Goal: Information Seeking & Learning: Check status

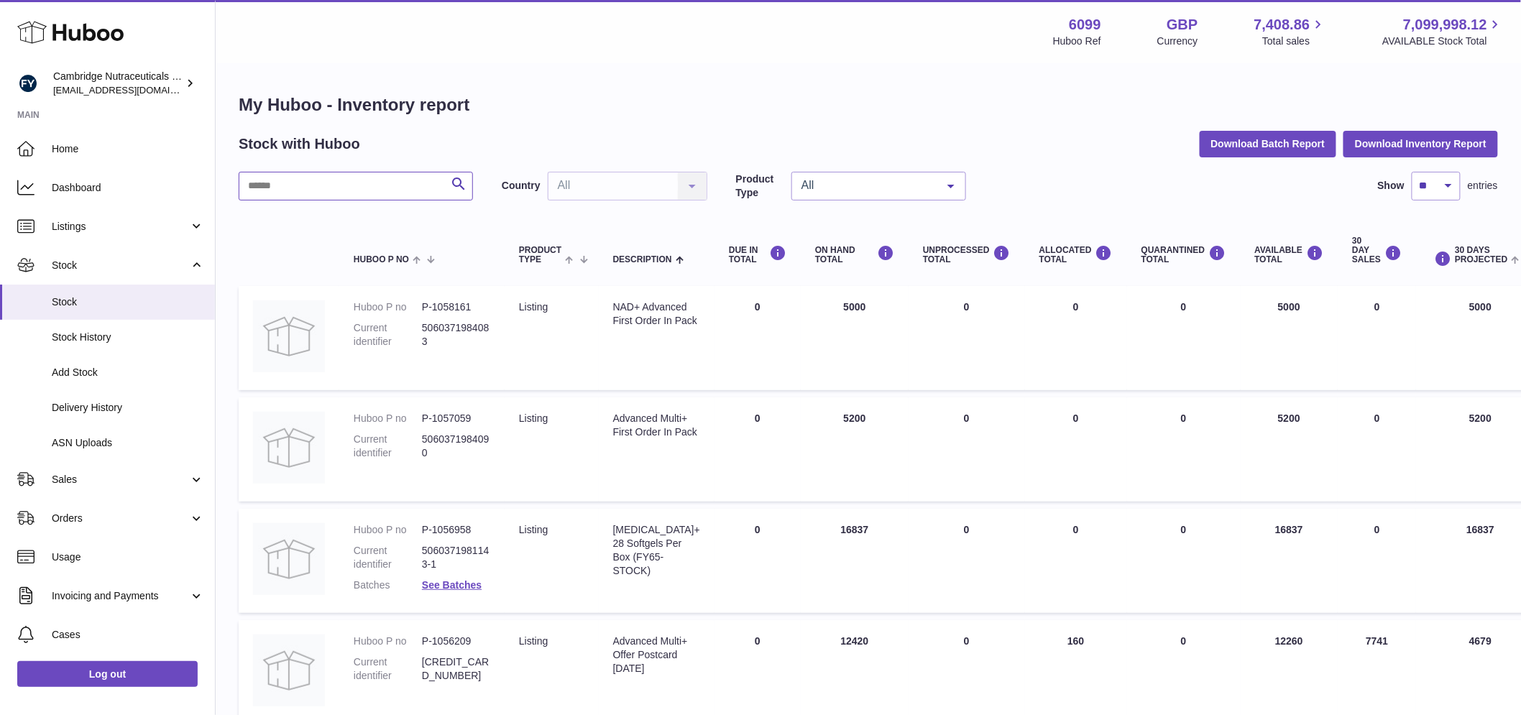
click at [322, 188] on input "text" at bounding box center [356, 186] width 234 height 29
click at [300, 183] on input "text" at bounding box center [356, 186] width 234 height 29
type input "******"
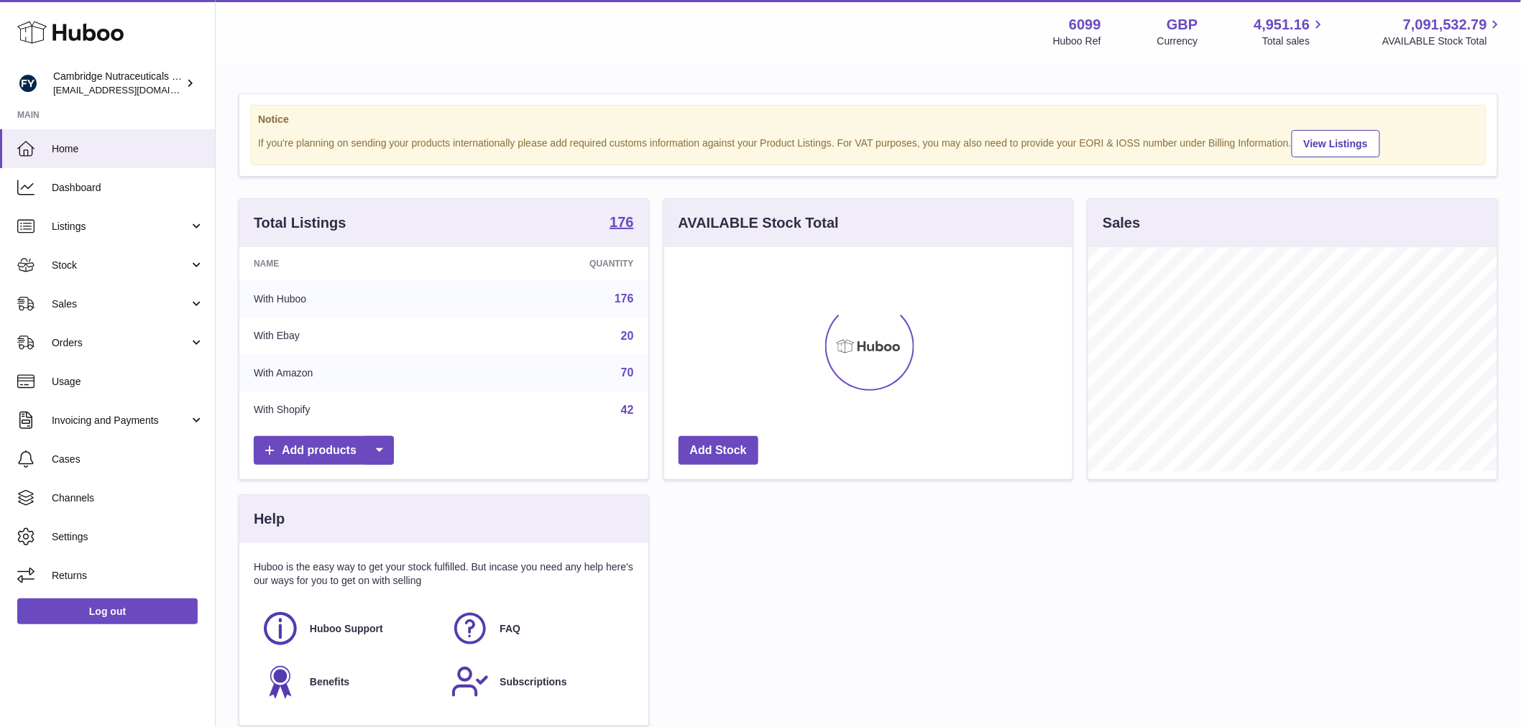
scroll to position [224, 408]
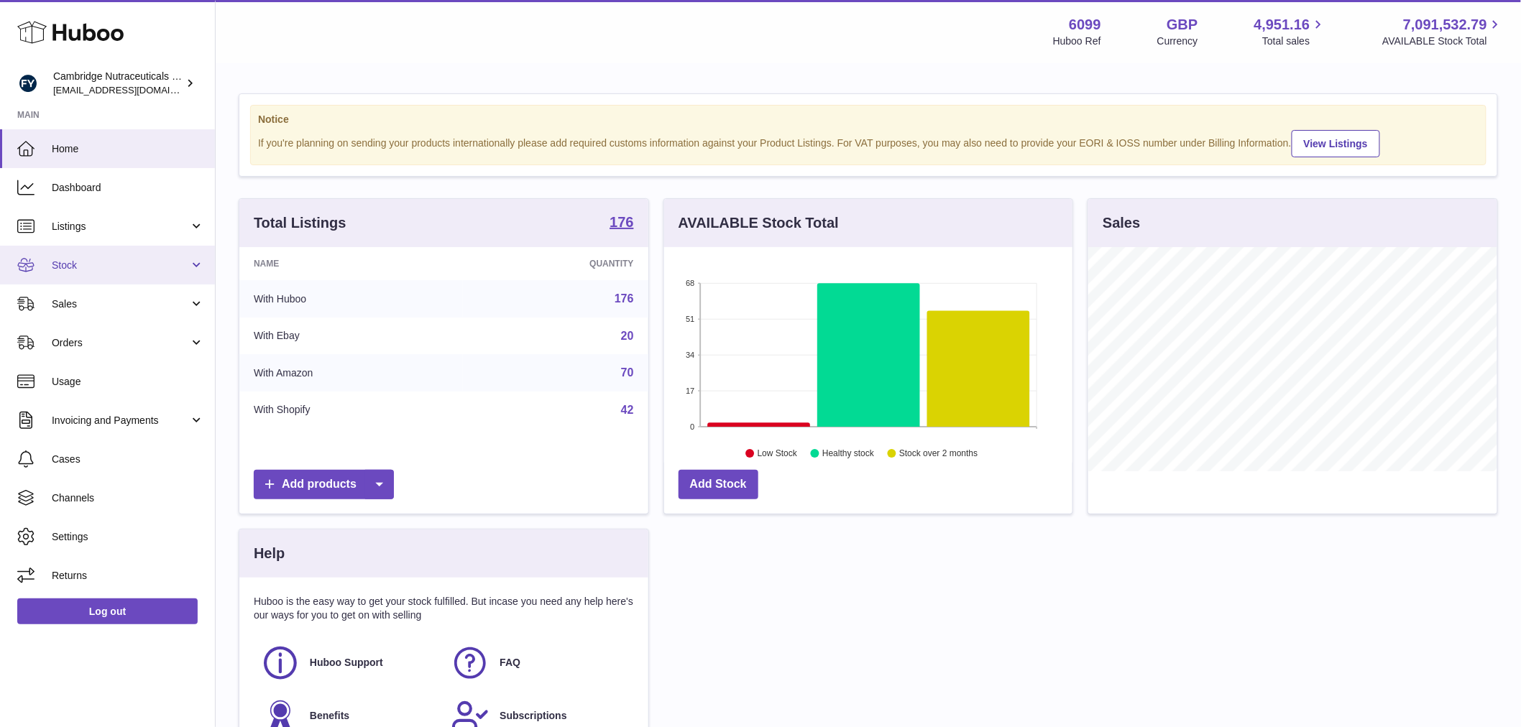
click at [106, 262] on span "Stock" at bounding box center [120, 266] width 137 height 14
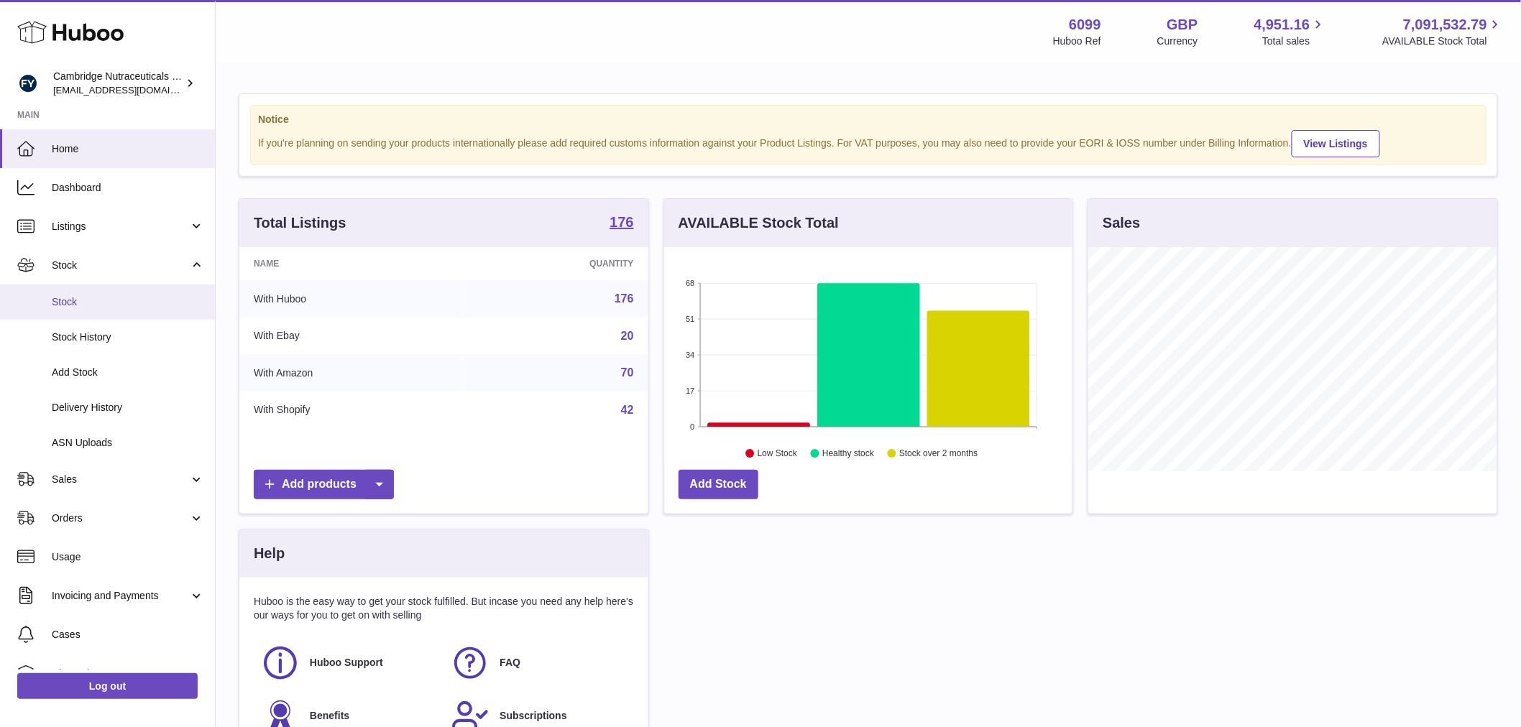
click at [98, 293] on link "Stock" at bounding box center [107, 302] width 215 height 35
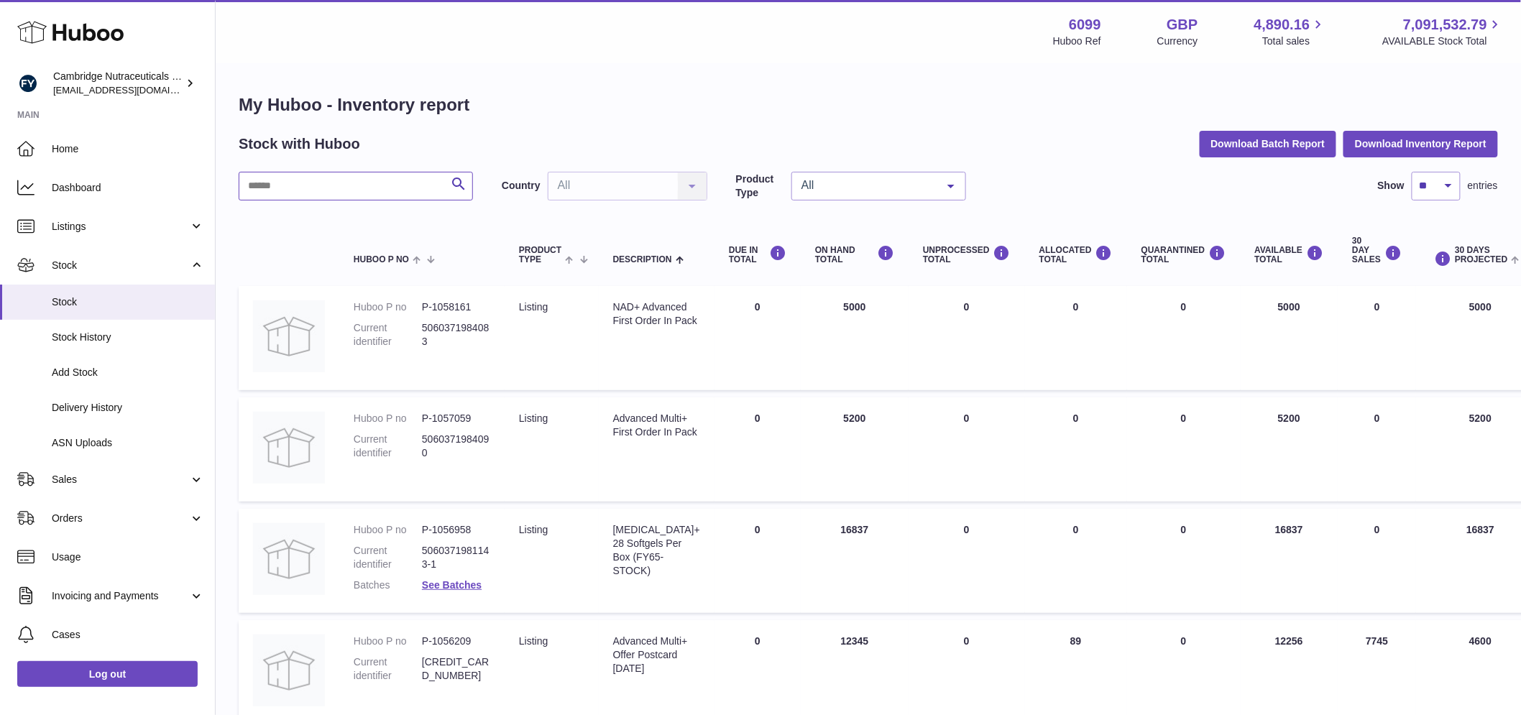
click at [302, 192] on input "text" at bounding box center [356, 186] width 234 height 29
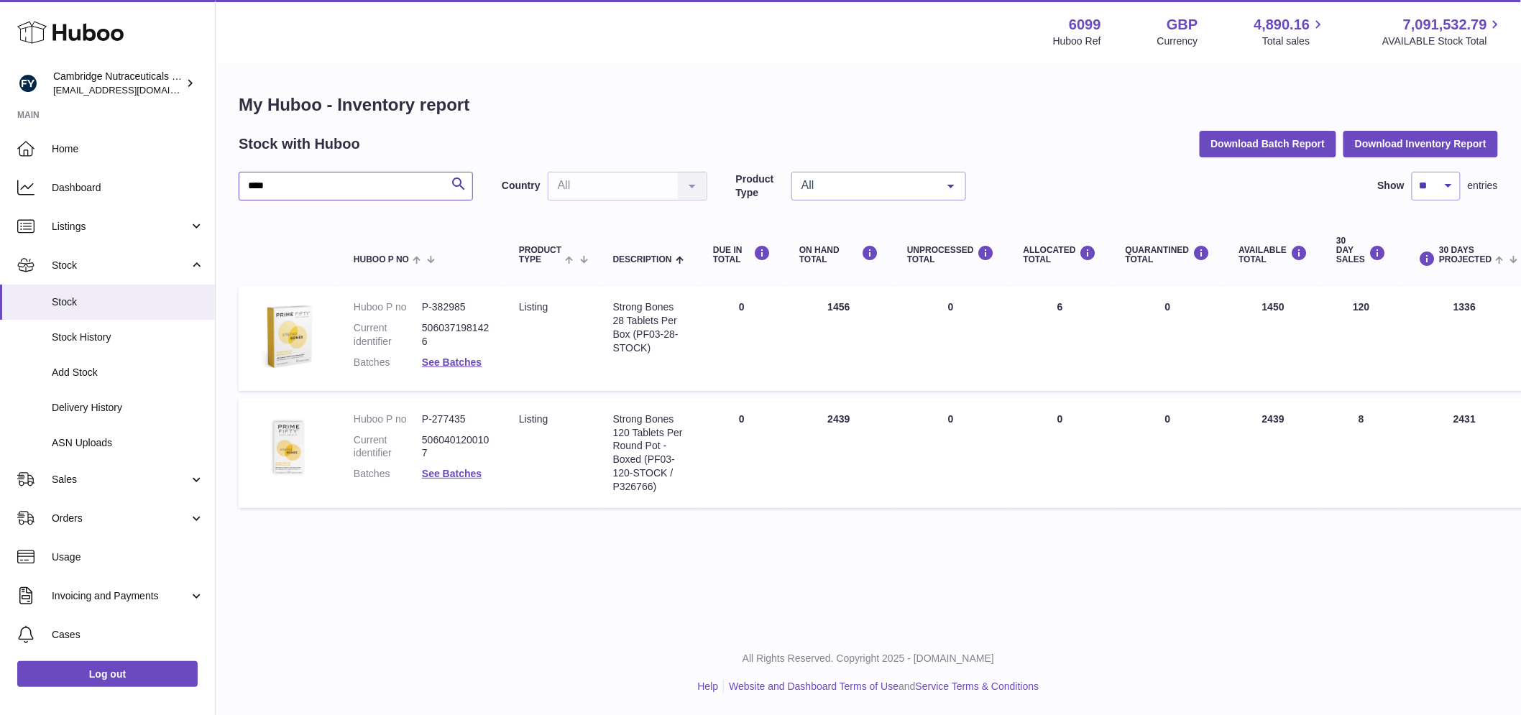
drag, startPoint x: 343, startPoint y: 175, endPoint x: 348, endPoint y: 182, distance: 7.8
click at [346, 180] on input "****" at bounding box center [356, 186] width 234 height 29
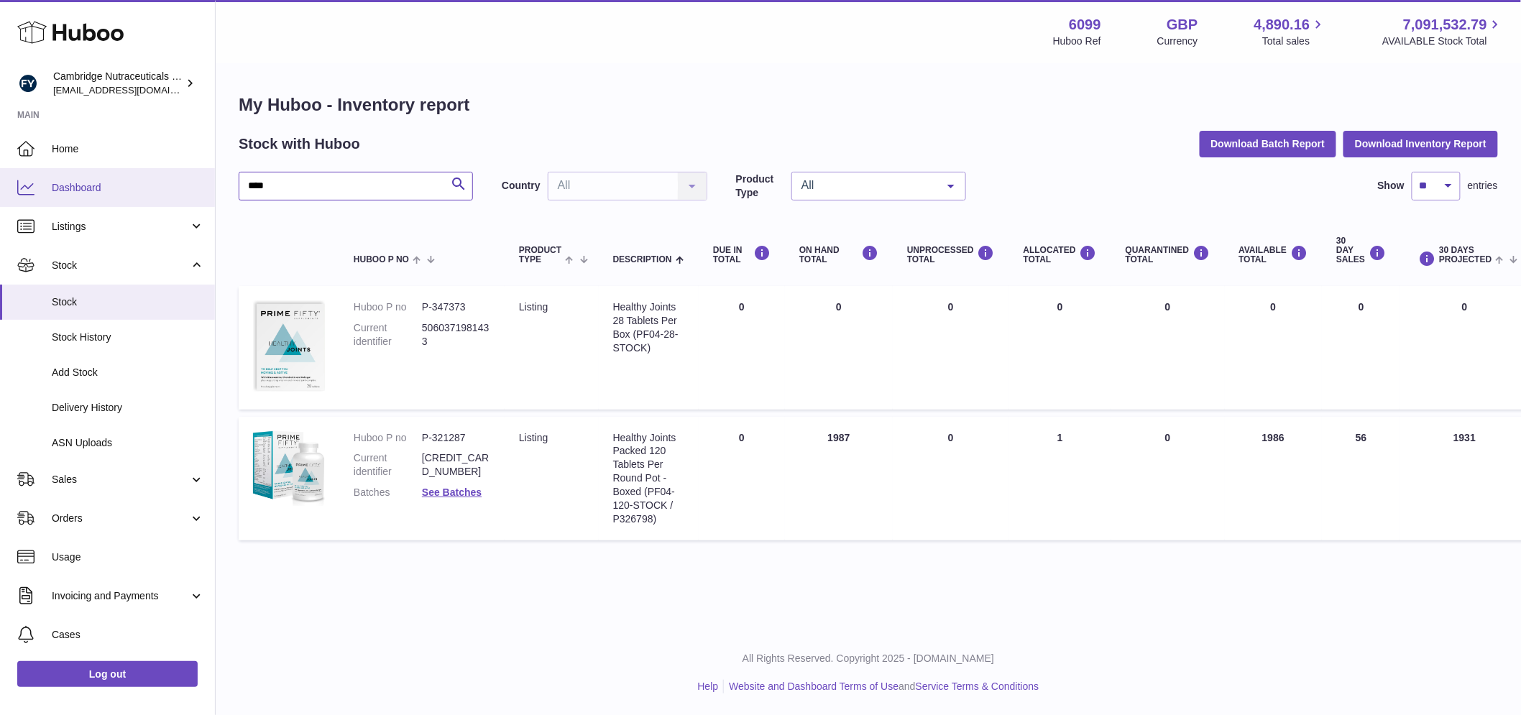
drag, startPoint x: 288, startPoint y: 182, endPoint x: 188, endPoint y: 184, distance: 100.6
click at [187, 185] on div "Huboo Cambridge Nutraceuticals Ltd [EMAIL_ADDRESS][DOMAIN_NAME] Main Home Dashb…" at bounding box center [760, 357] width 1521 height 715
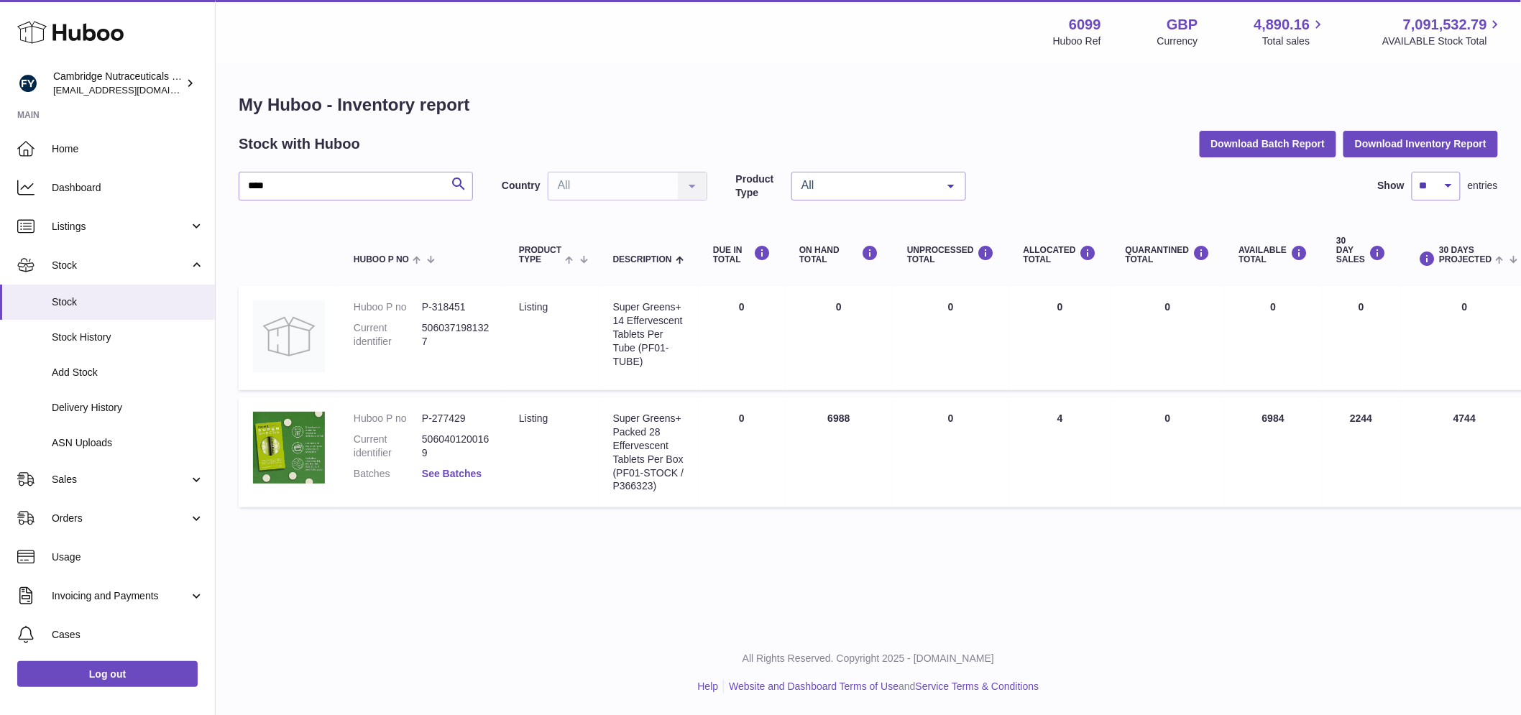
click at [454, 479] on link "See Batches" at bounding box center [452, 473] width 60 height 11
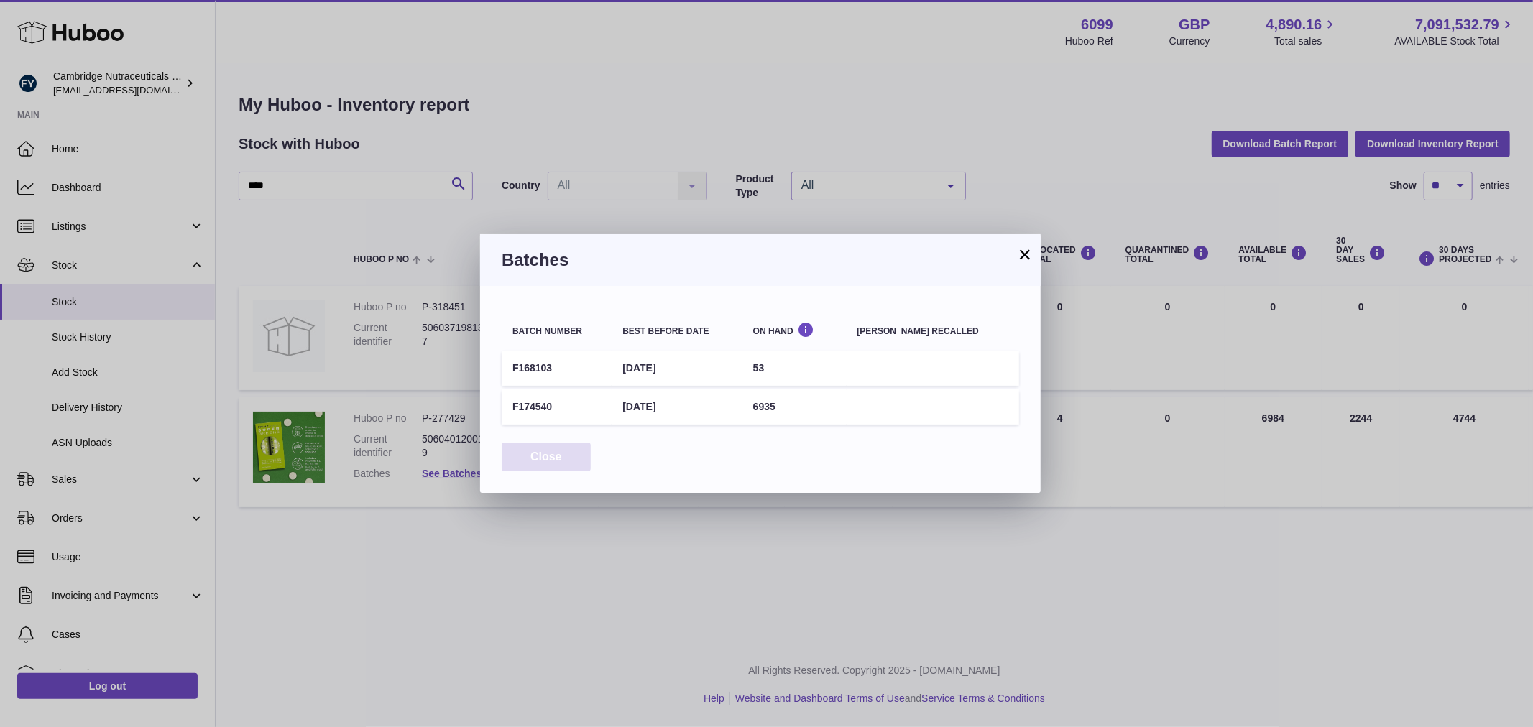
click at [550, 453] on button "Close" at bounding box center [546, 457] width 89 height 29
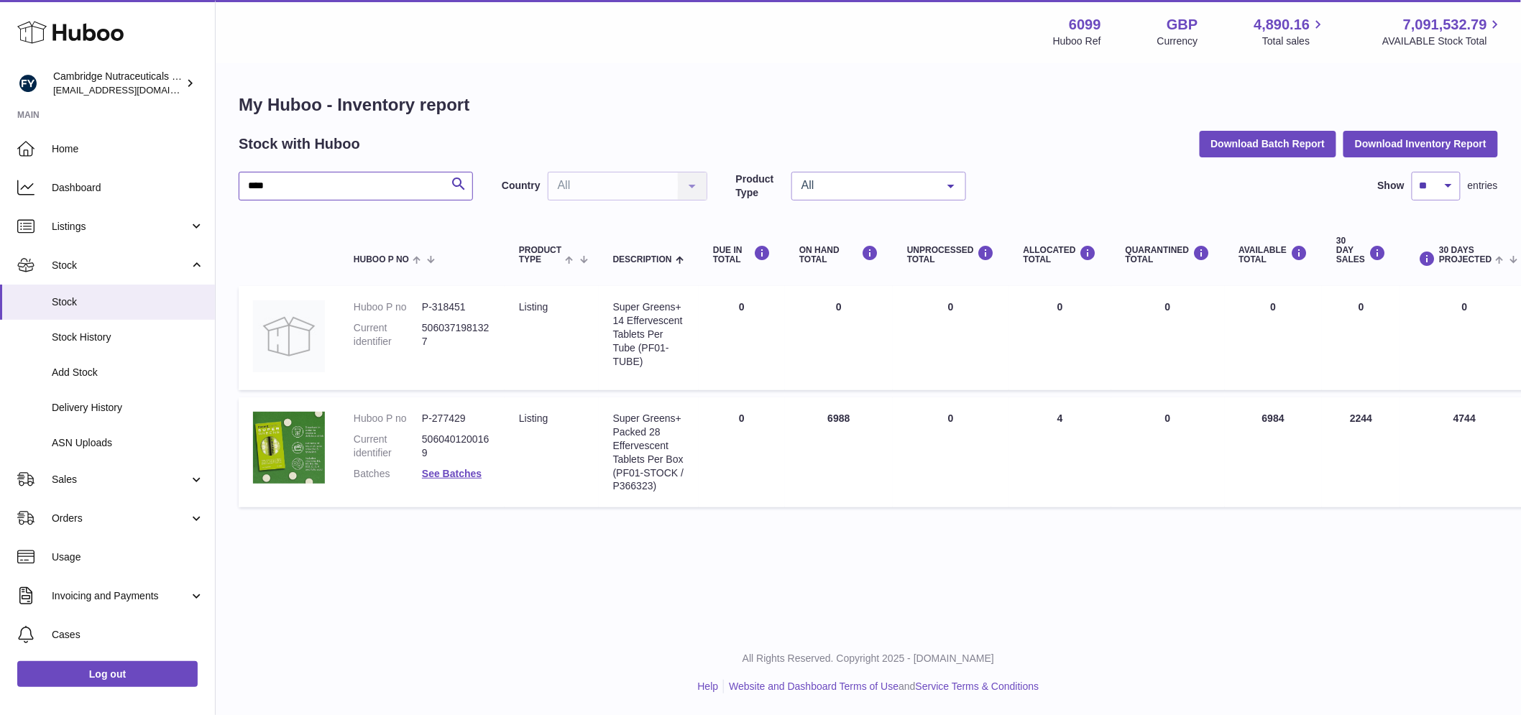
drag, startPoint x: 282, startPoint y: 187, endPoint x: 219, endPoint y: 191, distance: 62.7
click at [219, 191] on div "My Huboo - Inventory report Stock with Huboo Download Batch Report Download Inv…" at bounding box center [868, 304] width 1305 height 479
type input "***"
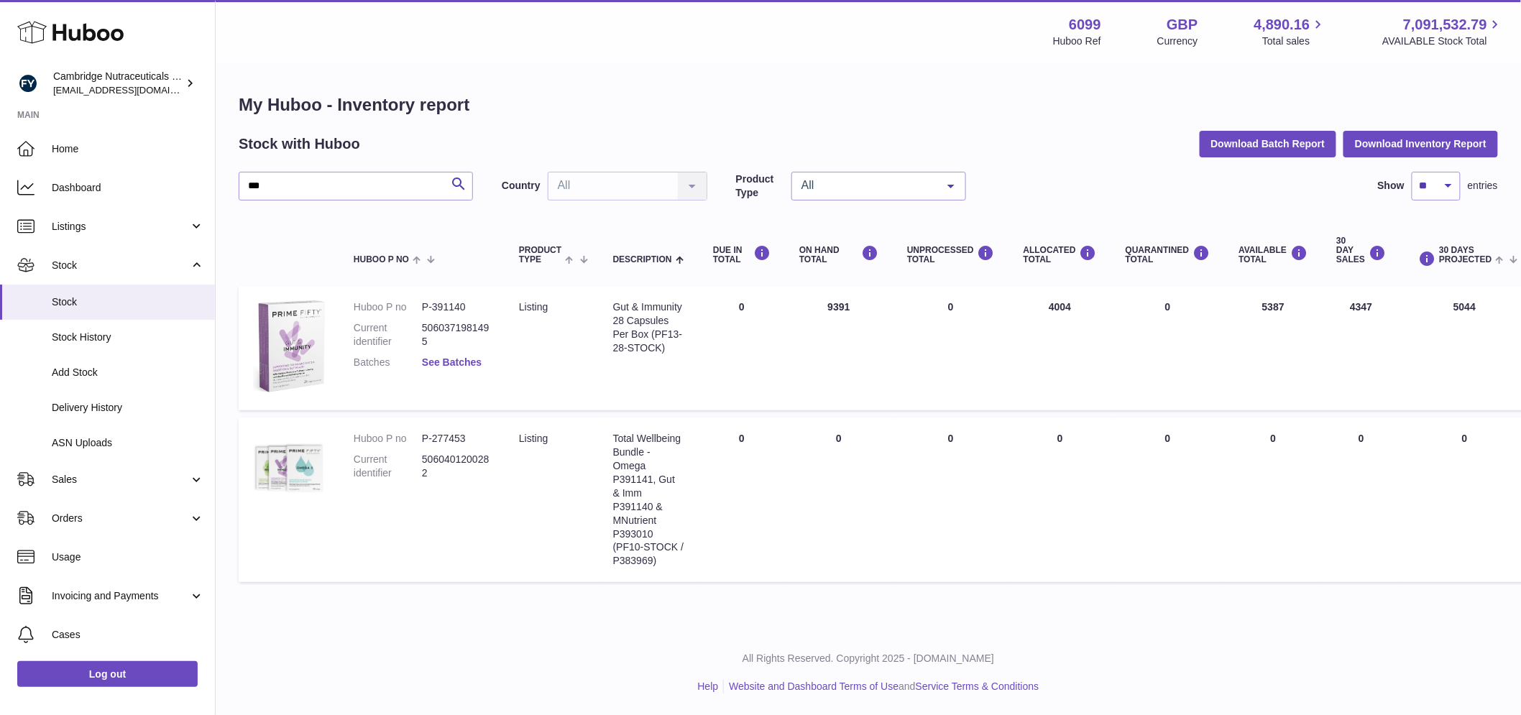
click at [474, 362] on link "See Batches" at bounding box center [452, 361] width 60 height 11
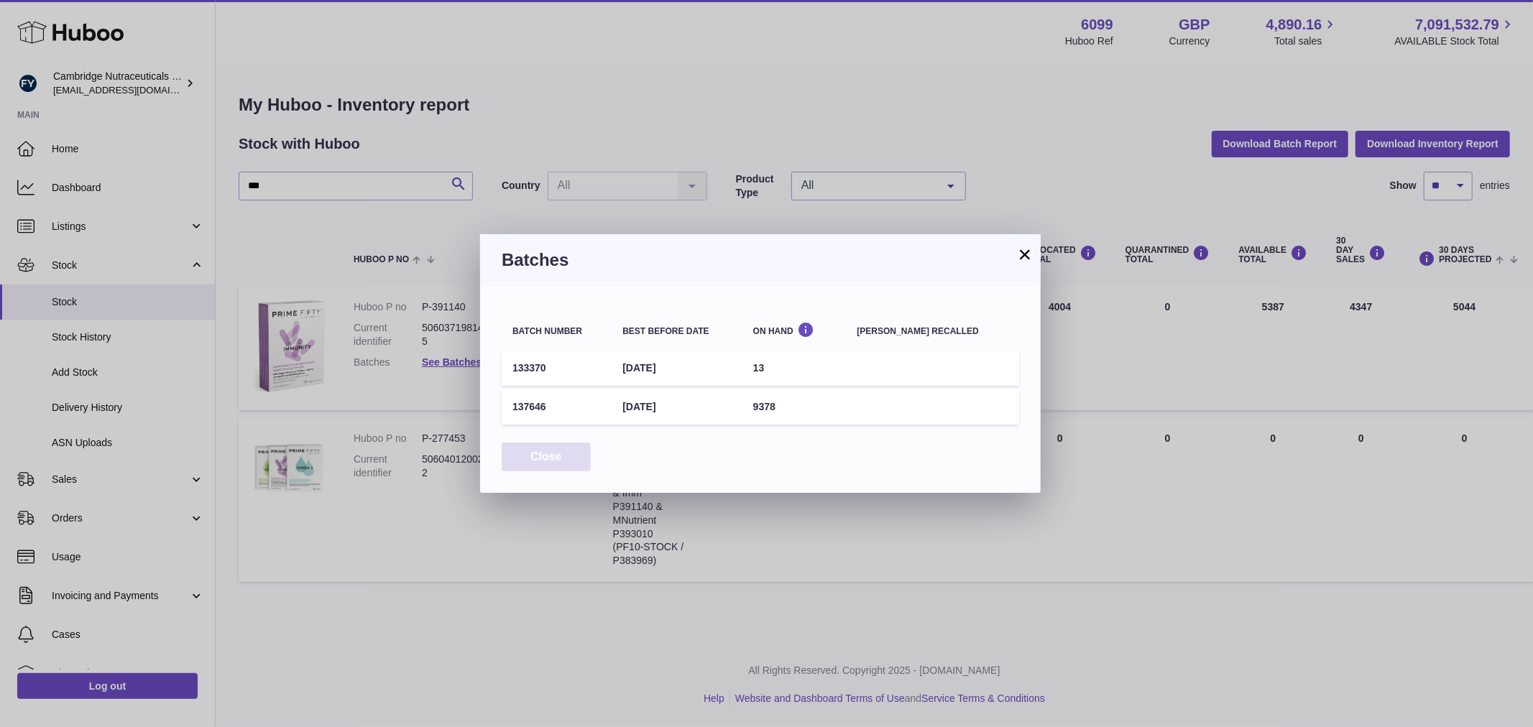
click at [508, 454] on button "Close" at bounding box center [546, 457] width 89 height 29
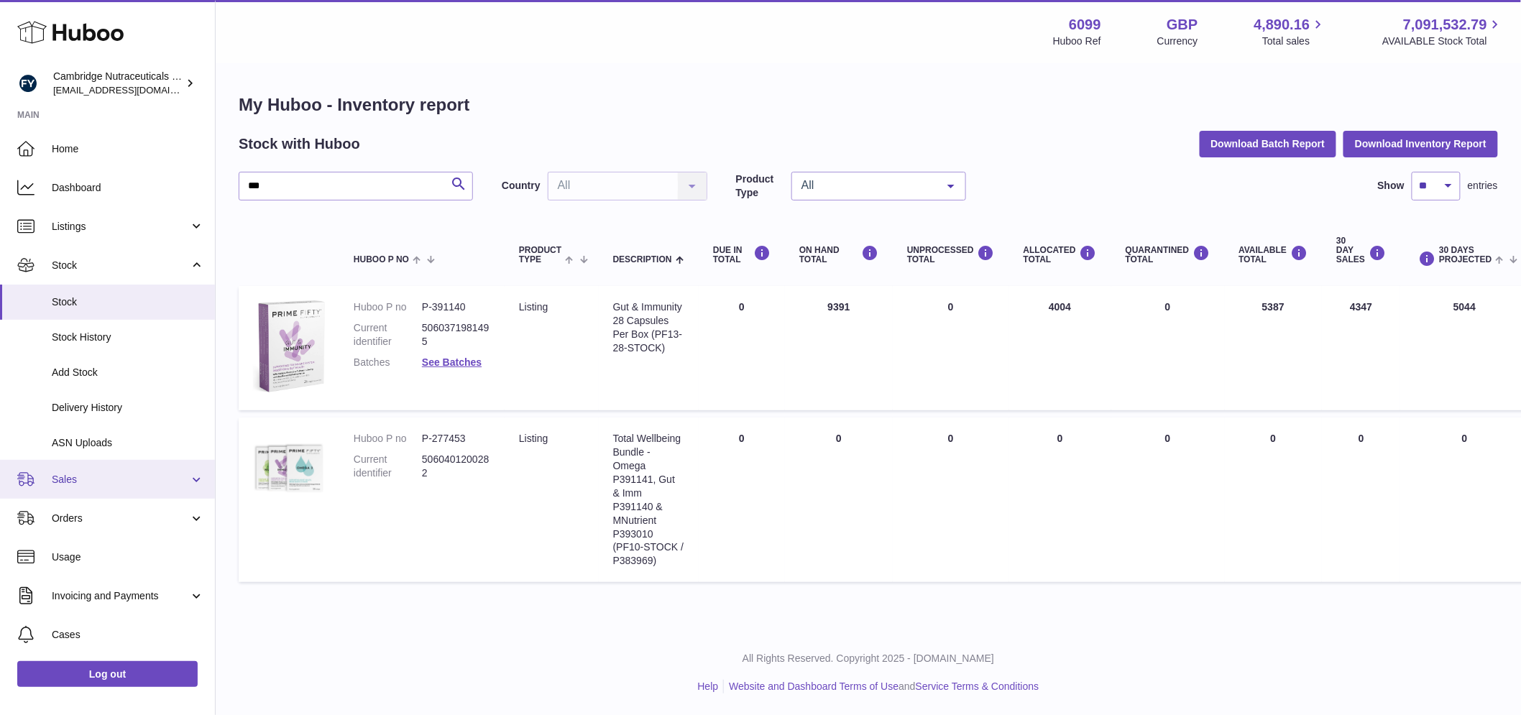
click at [63, 487] on link "Sales" at bounding box center [107, 479] width 215 height 39
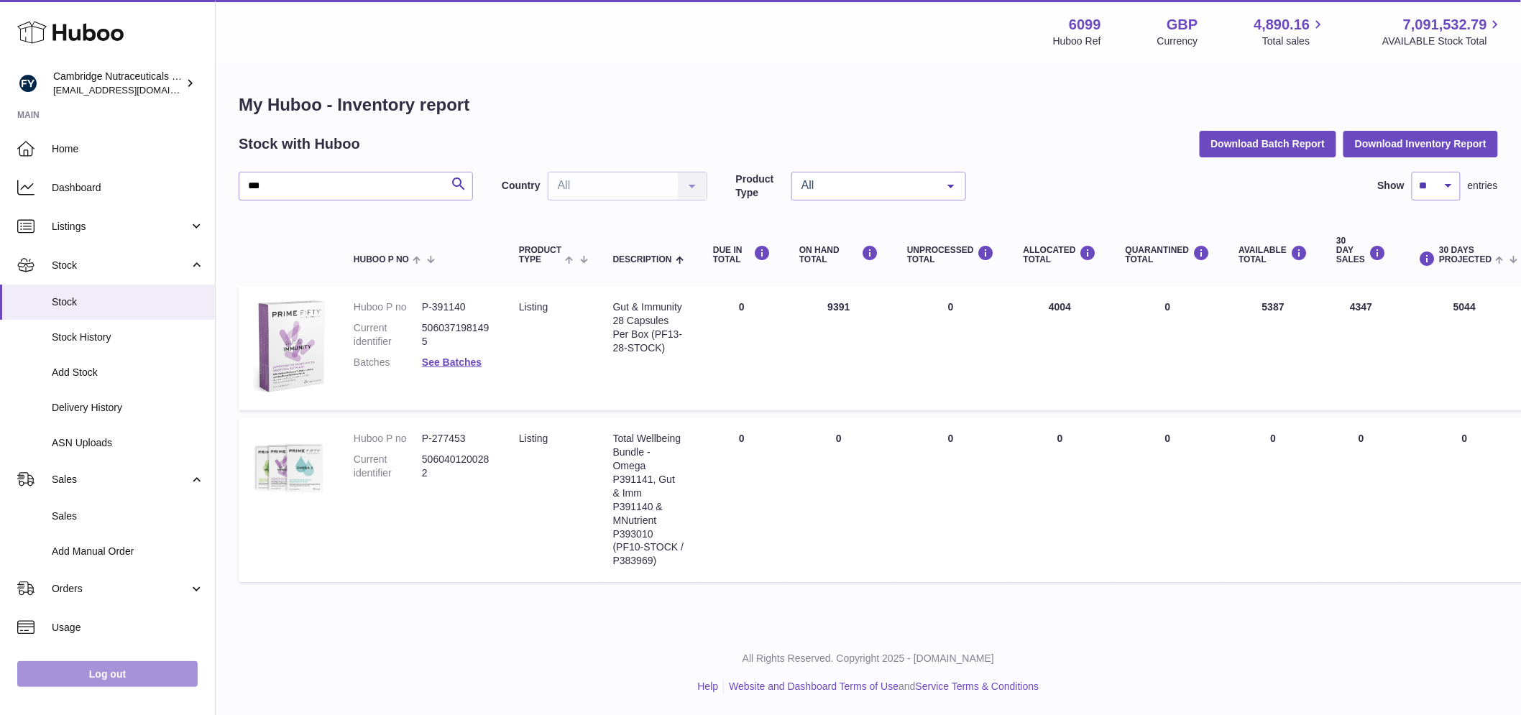
click at [162, 684] on link "Log out" at bounding box center [107, 674] width 180 height 26
